Goal: Information Seeking & Learning: Learn about a topic

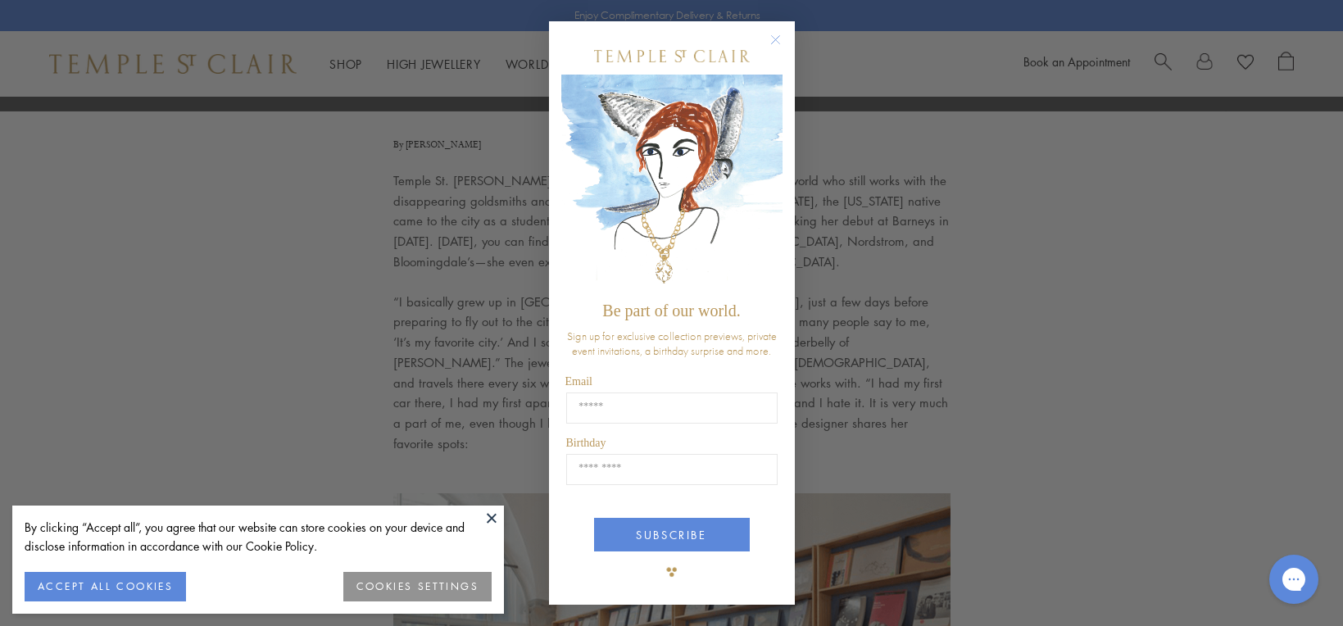
scroll to position [455, 0]
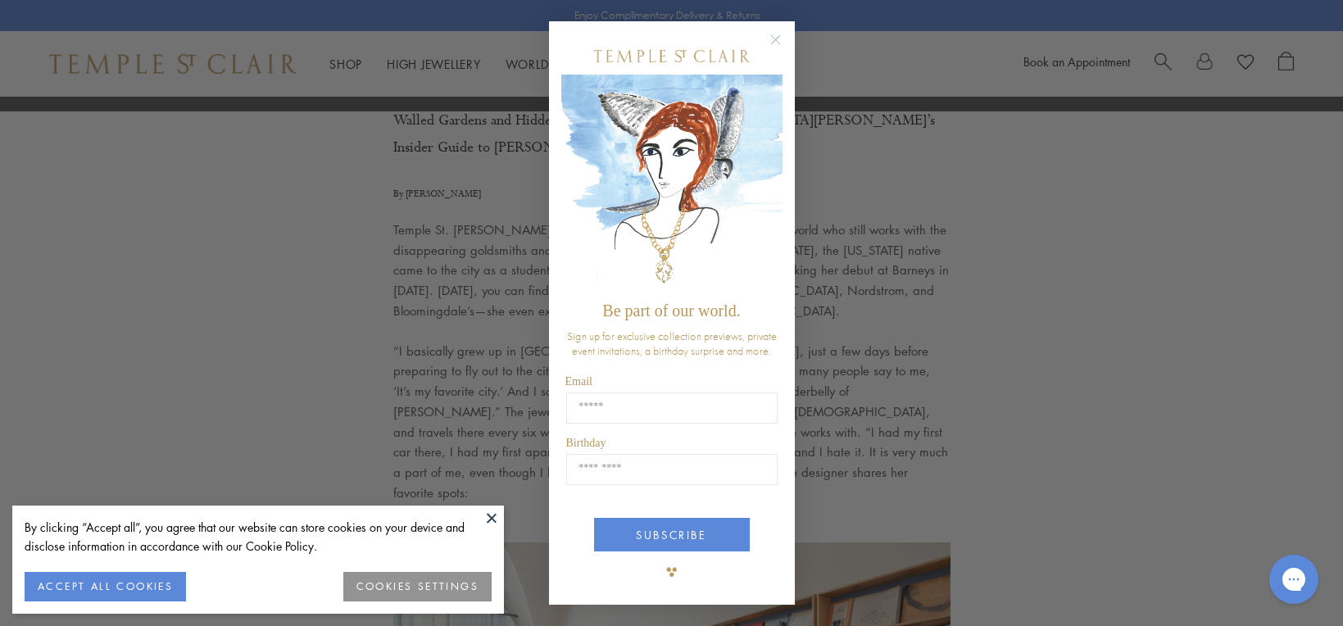
click at [775, 41] on circle "Close dialog" at bounding box center [775, 40] width 20 height 20
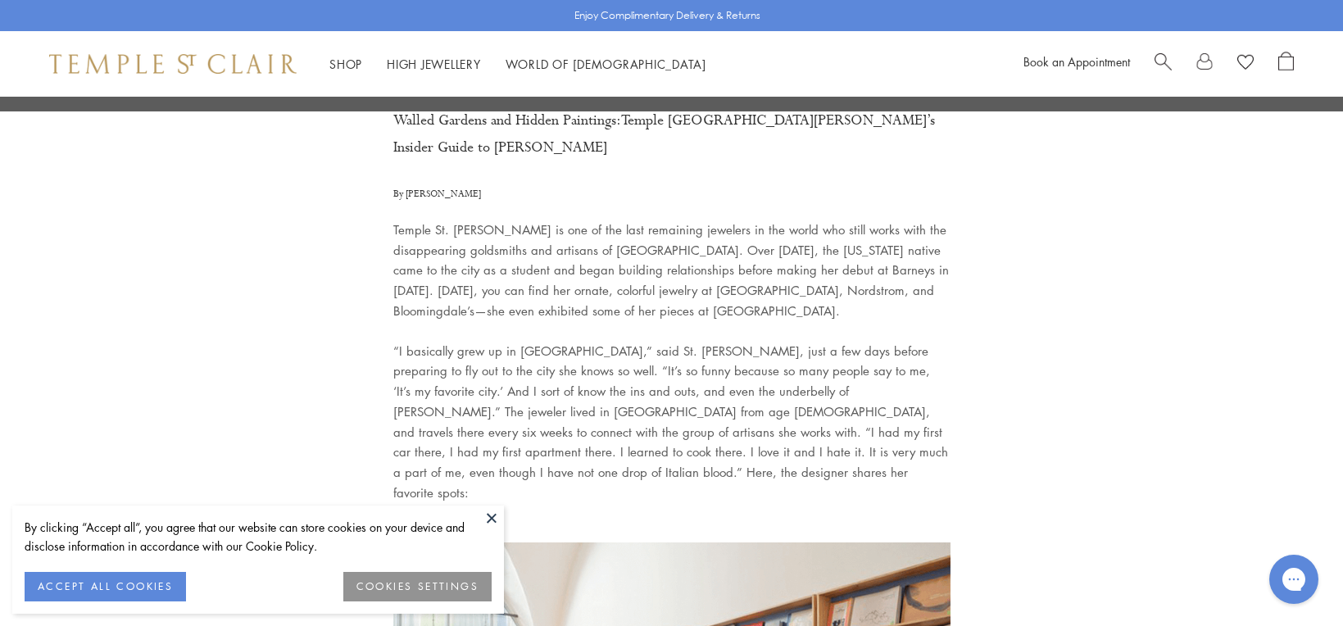
click at [663, 220] on p "Temple St. [PERSON_NAME] is one of the last remaining jewelers in the world who…" at bounding box center [671, 271] width 557 height 102
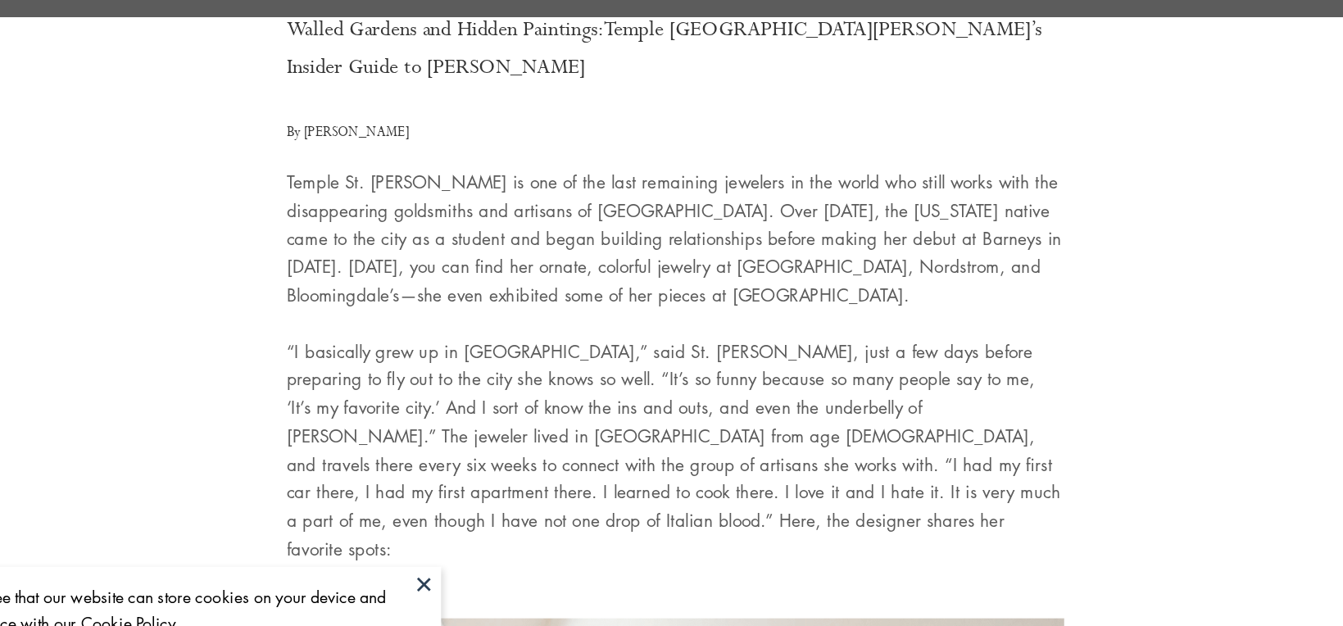
click at [551, 383] on p "“I basically grew up in Florence,” said St. Clair, just a few days before prepa…" at bounding box center [671, 422] width 557 height 162
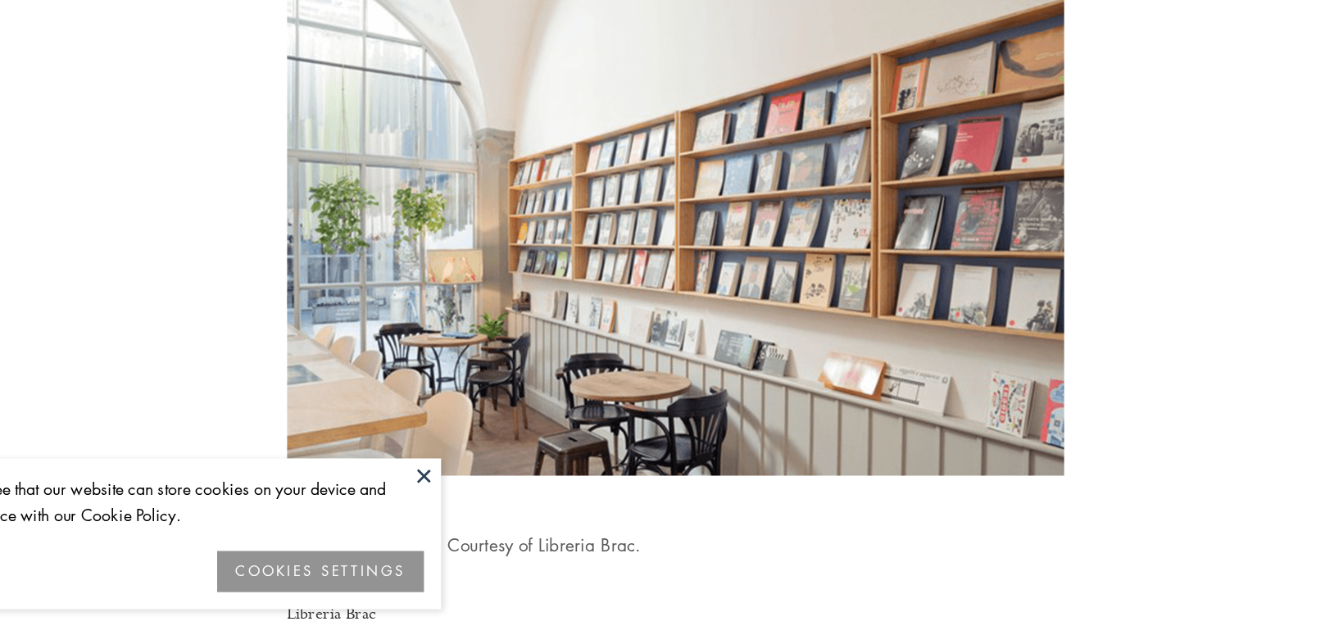
scroll to position [999, 0]
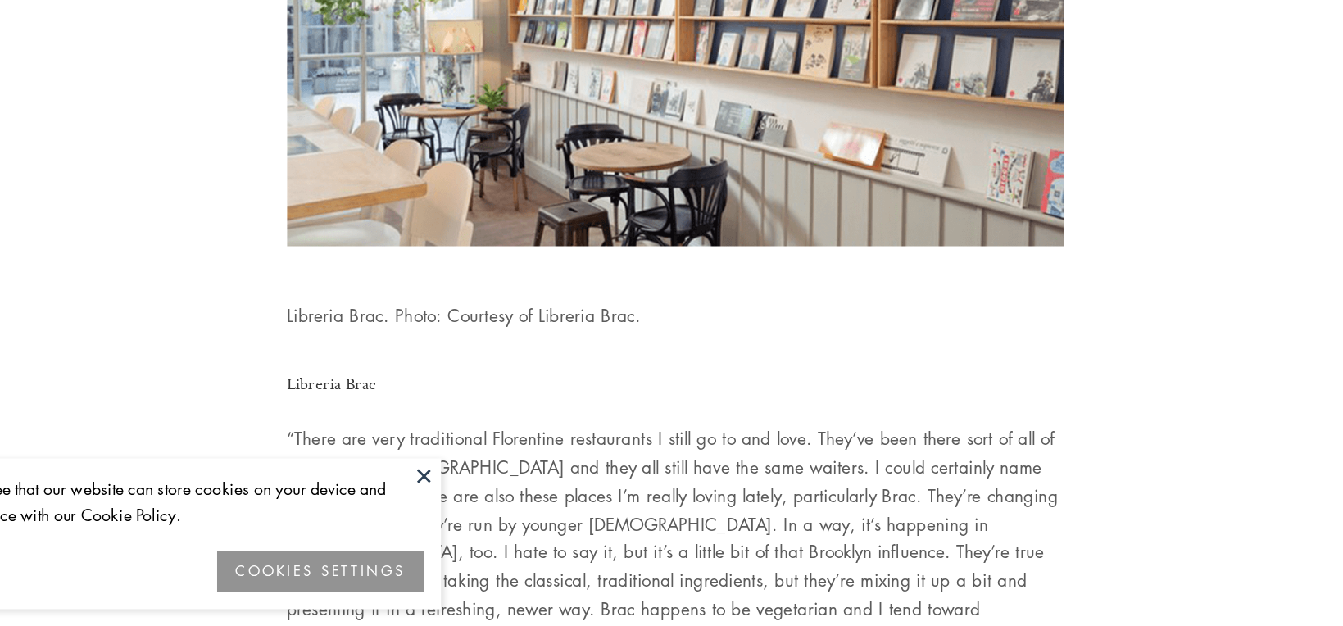
click at [493, 521] on button at bounding box center [491, 517] width 25 height 25
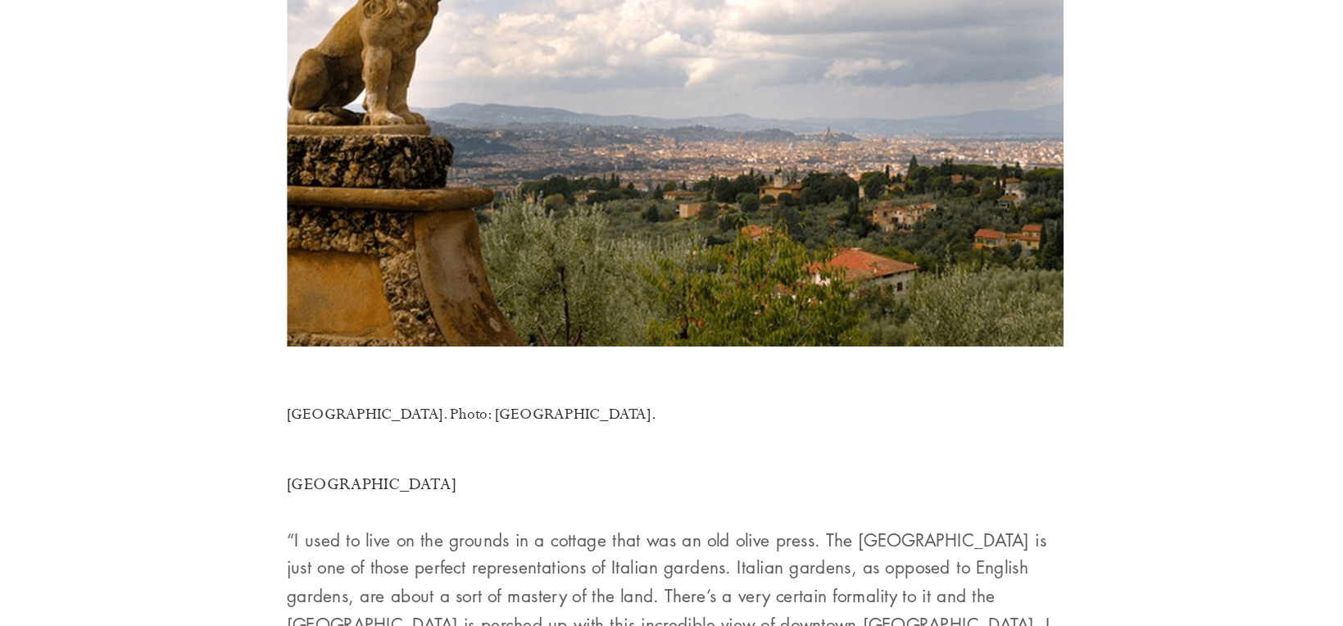
scroll to position [2751, 0]
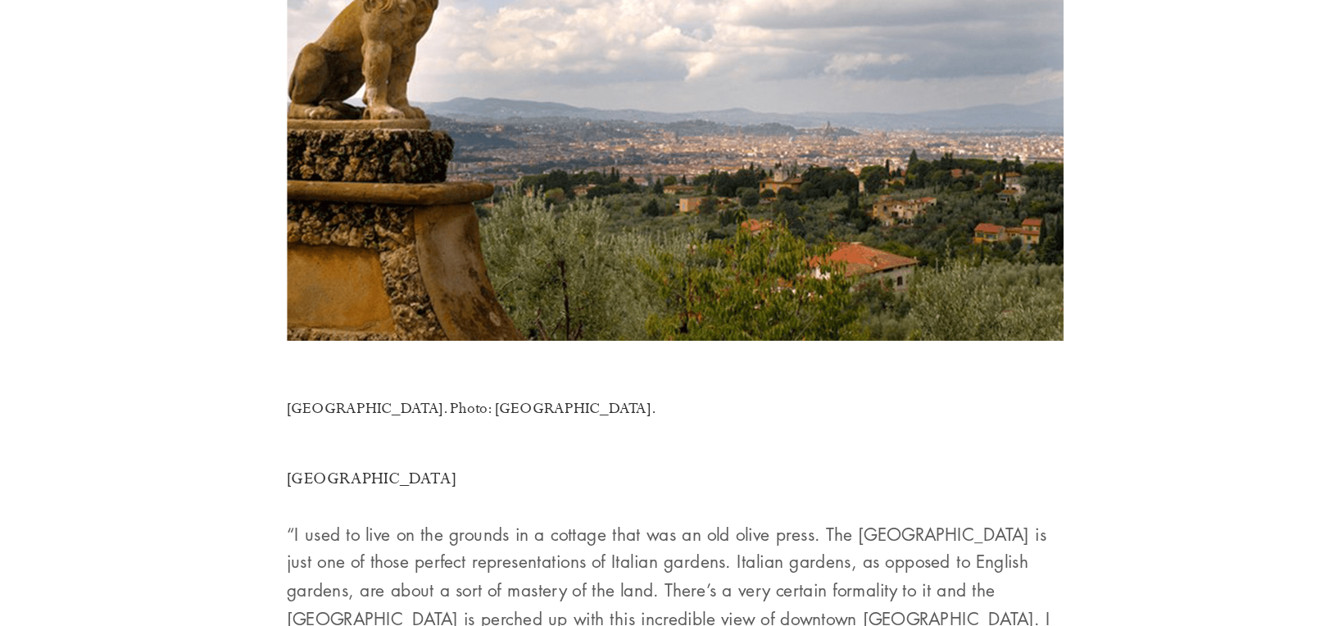
click at [553, 569] on p "“I used to live on the grounds in a cottage that was an old olive press. The Vi…" at bounding box center [671, 601] width 557 height 102
click at [562, 570] on p "“I used to live on the grounds in a cottage that was an old olive press. The Vi…" at bounding box center [671, 601] width 557 height 102
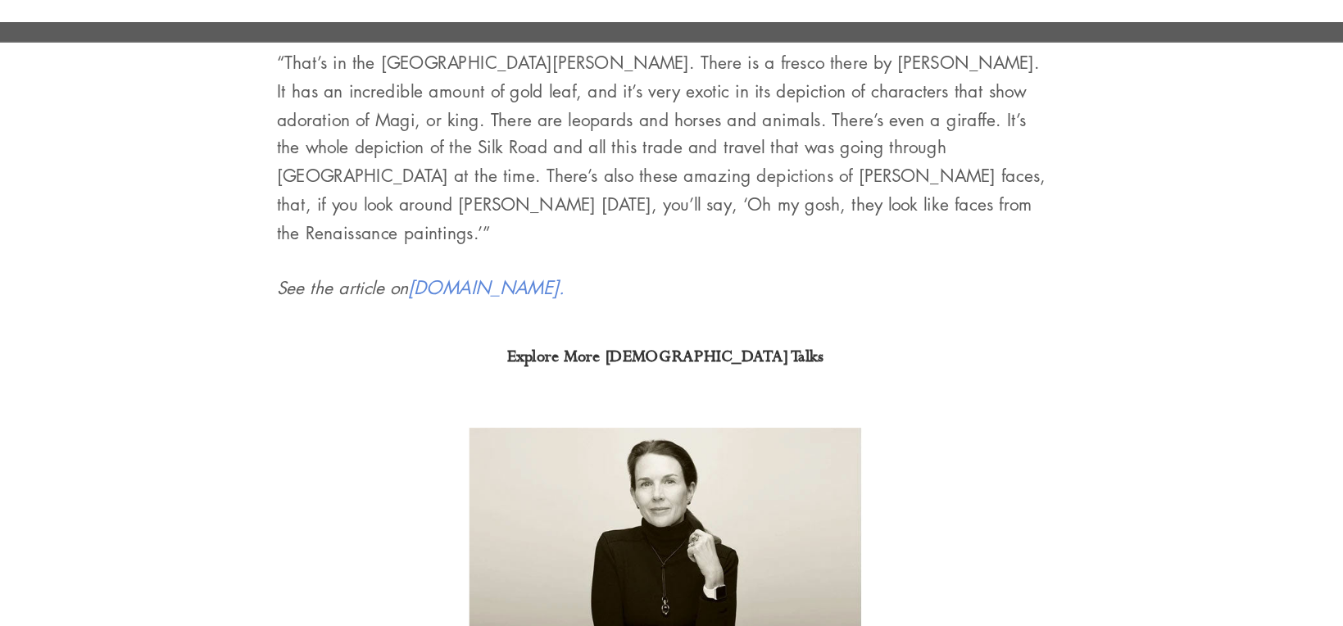
scroll to position [7919, 0]
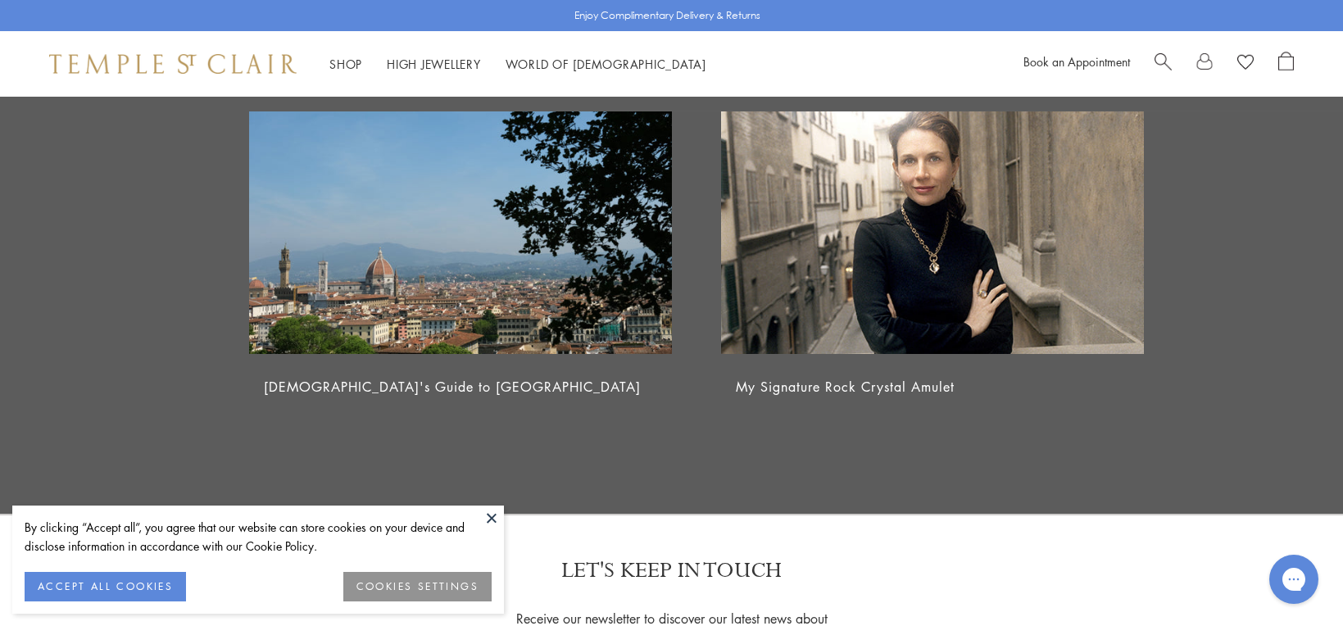
scroll to position [8835, 0]
click at [587, 264] on img at bounding box center [460, 231] width 423 height 249
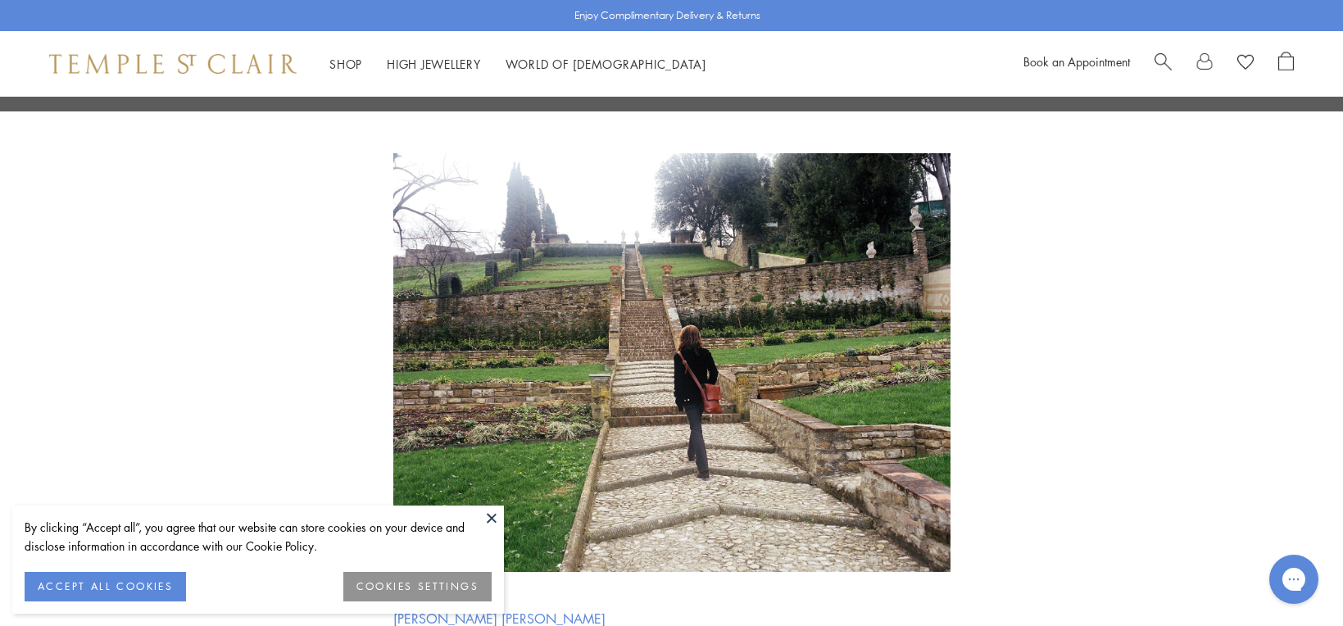
scroll to position [1778, 0]
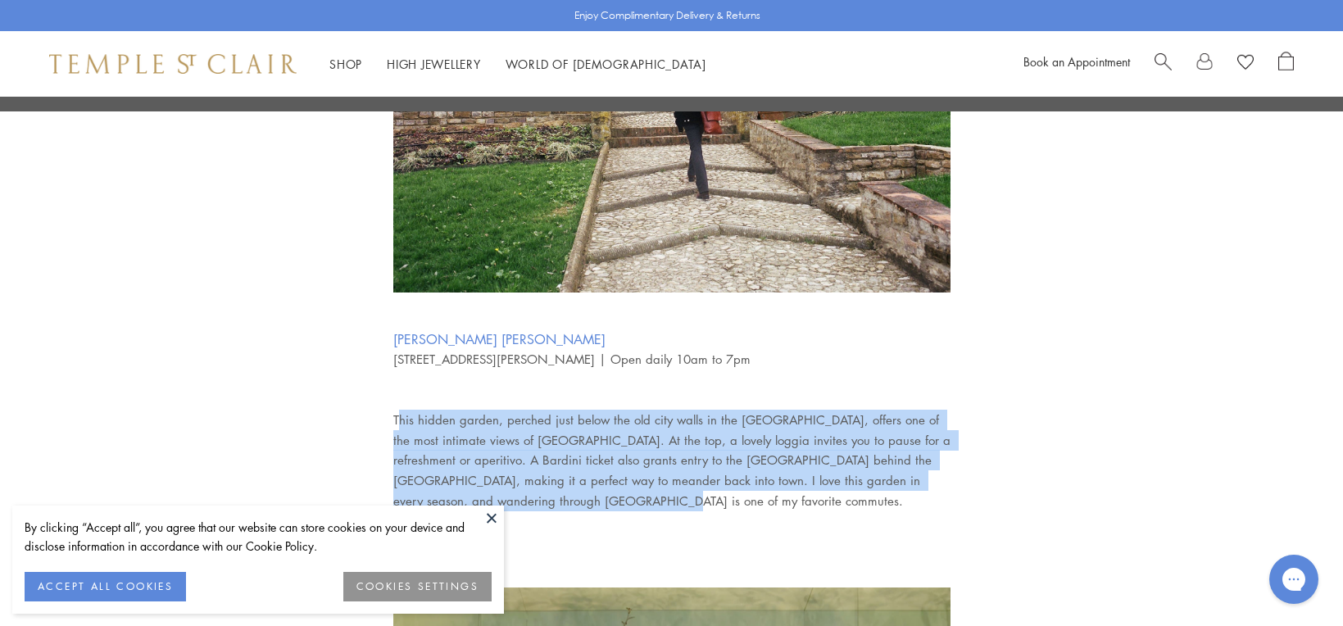
drag, startPoint x: 398, startPoint y: 418, endPoint x: 514, endPoint y: 501, distance: 142.6
click at [514, 501] on p "This hidden garden, perched just below the old city walls in the [GEOGRAPHIC_DA…" at bounding box center [671, 450] width 557 height 122
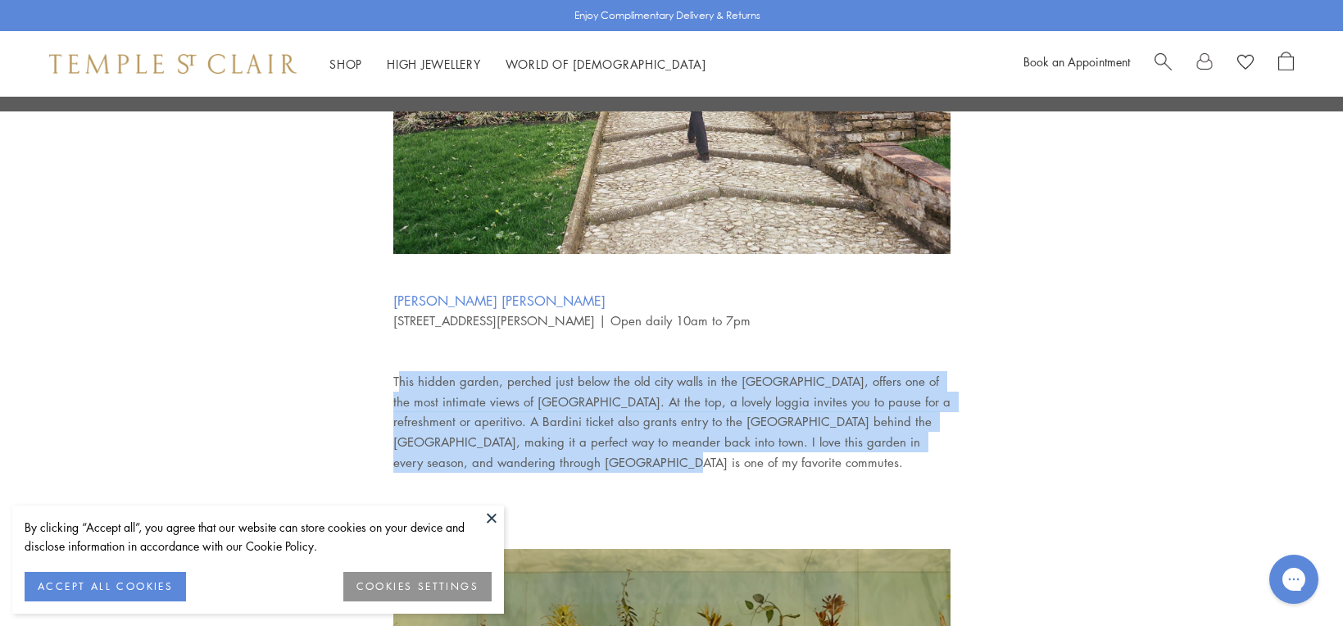
scroll to position [1820, 0]
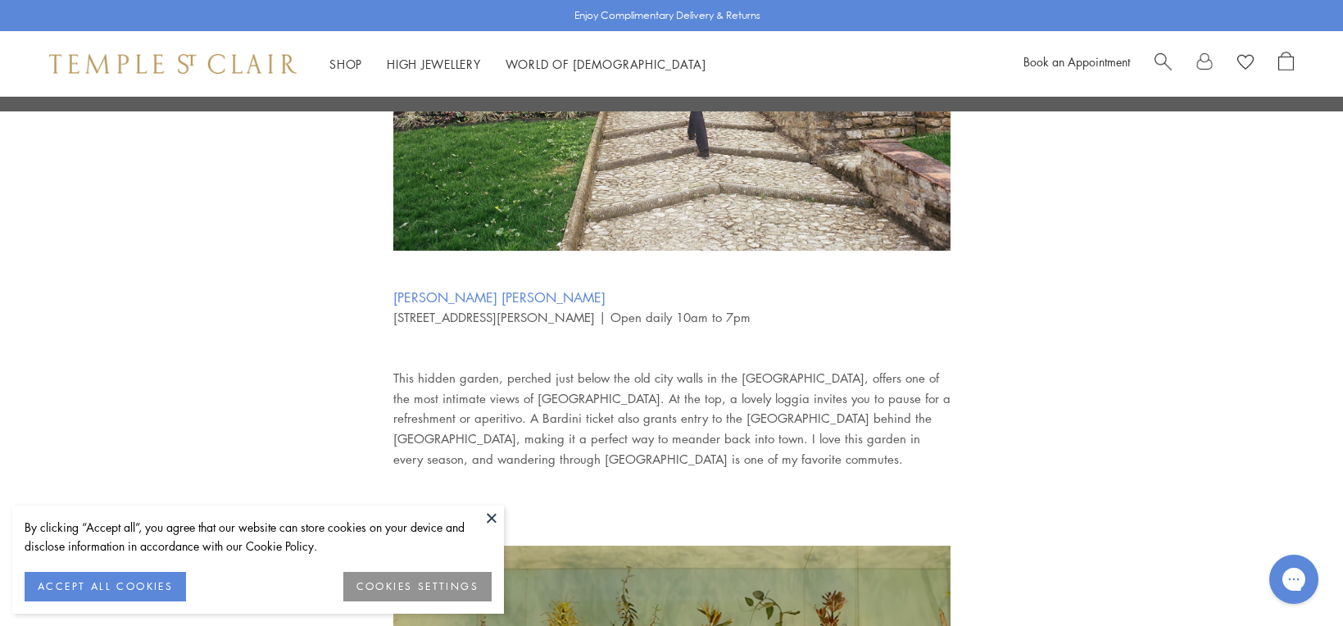
click at [526, 465] on p "This hidden garden, perched just below the old city walls in the [GEOGRAPHIC_DA…" at bounding box center [671, 408] width 557 height 122
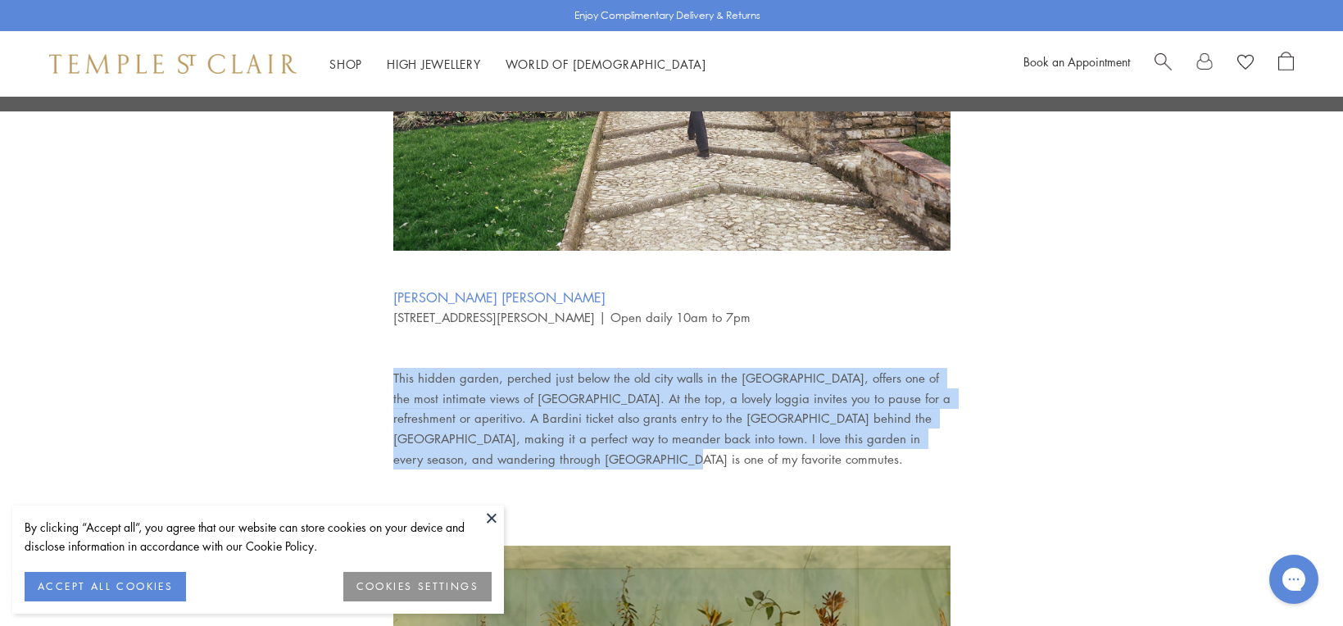
drag, startPoint x: 519, startPoint y: 460, endPoint x: 376, endPoint y: 385, distance: 160.9
copy span "This hidden garden, perched just below the old city walls in the [GEOGRAPHIC_DA…"
